Goal: Task Accomplishment & Management: Manage account settings

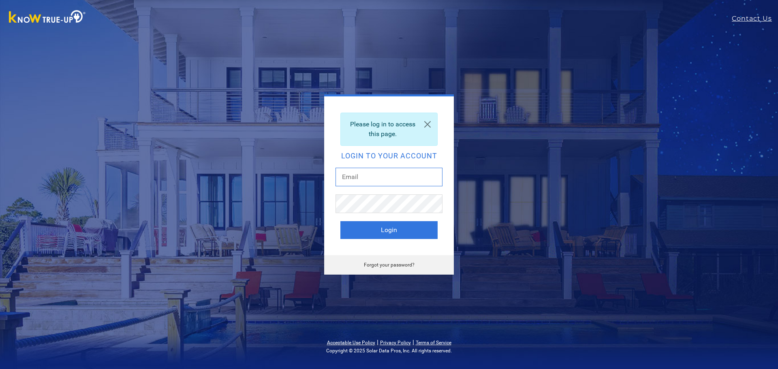
paste input "[EMAIL_ADDRESS][DOMAIN_NAME]"
type input "[EMAIL_ADDRESS][DOMAIN_NAME]"
click at [366, 236] on button "Login" at bounding box center [388, 230] width 97 height 18
click at [374, 222] on button "Login" at bounding box center [388, 230] width 97 height 18
